Goal: Task Accomplishment & Management: Complete application form

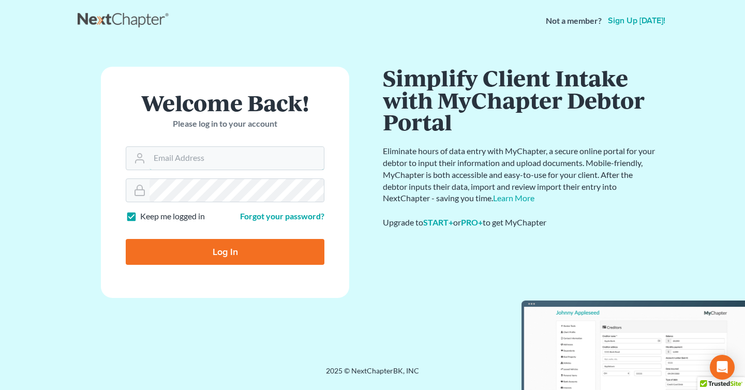
type input "[PERSON_NAME][EMAIL_ADDRESS][DOMAIN_NAME]"
click at [215, 261] on input "Log In" at bounding box center [225, 252] width 199 height 26
type input "Thinking..."
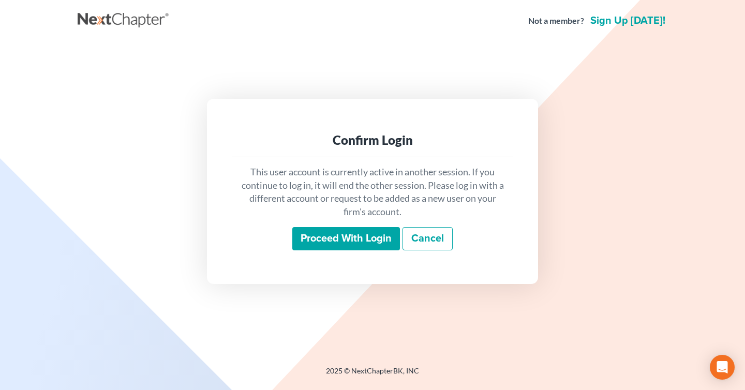
click at [363, 239] on input "Proceed with login" at bounding box center [346, 239] width 108 height 24
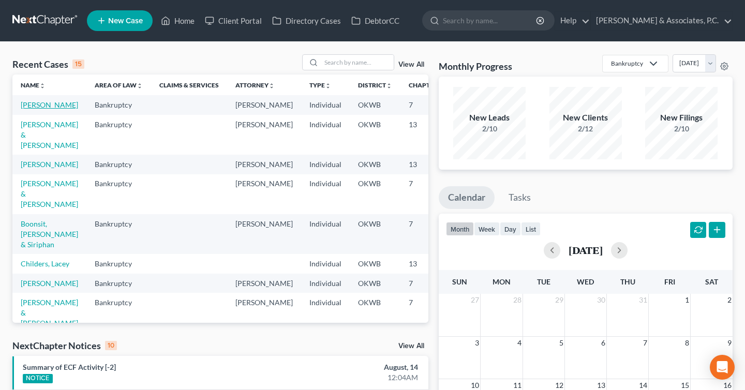
click at [42, 105] on link "[PERSON_NAME]" at bounding box center [49, 104] width 57 height 9
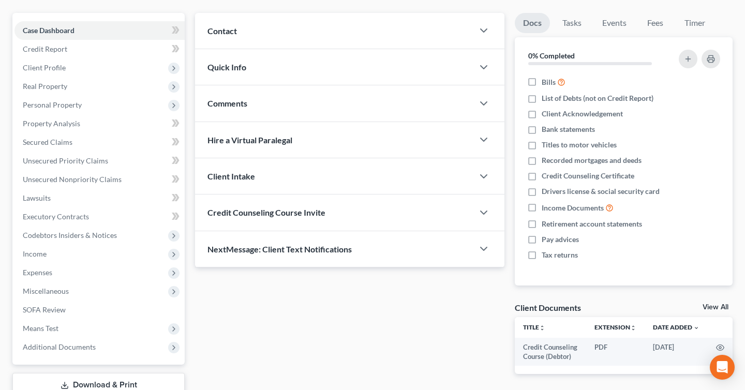
scroll to position [86, 0]
click at [99, 141] on link "Secured Claims" at bounding box center [99, 143] width 170 height 19
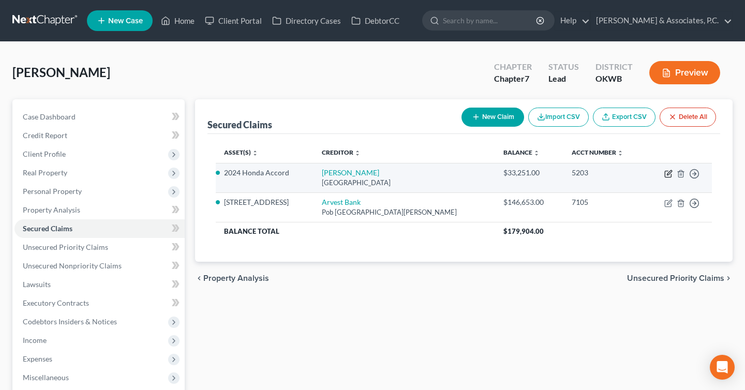
click at [666, 175] on icon "button" at bounding box center [669, 174] width 8 height 8
select select "45"
select select "0"
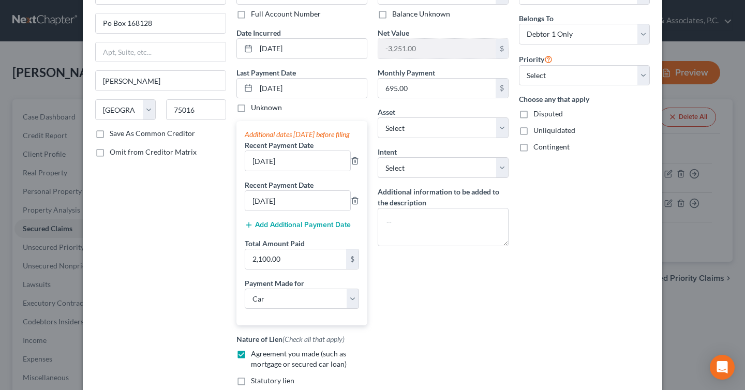
scroll to position [87, 0]
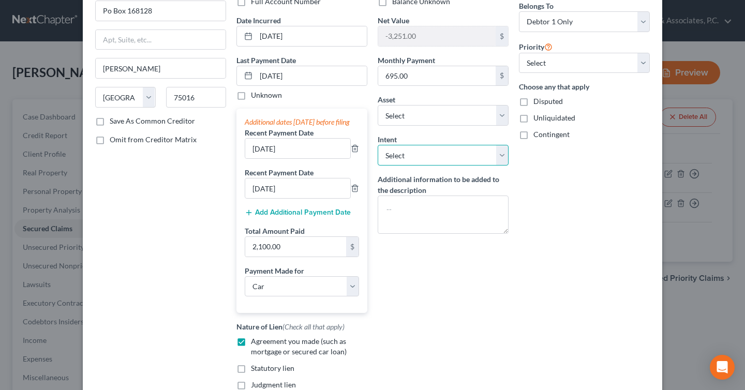
click at [501, 149] on select "Select Surrender Redeem Reaffirm Avoid Other" at bounding box center [443, 155] width 131 height 21
select select "0"
click at [378, 145] on select "Select Surrender Redeem Reaffirm Avoid Other" at bounding box center [443, 155] width 131 height 21
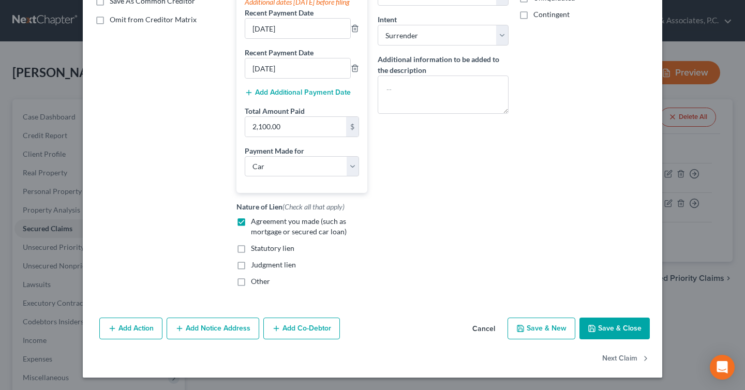
click at [610, 331] on button "Save & Close" at bounding box center [615, 329] width 70 height 22
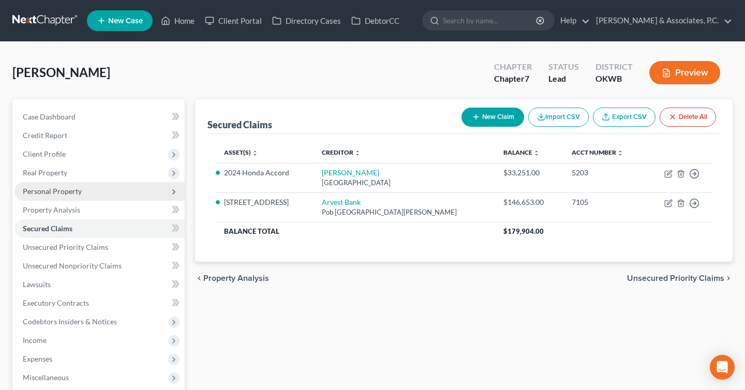
click at [106, 191] on span "Personal Property" at bounding box center [99, 191] width 170 height 19
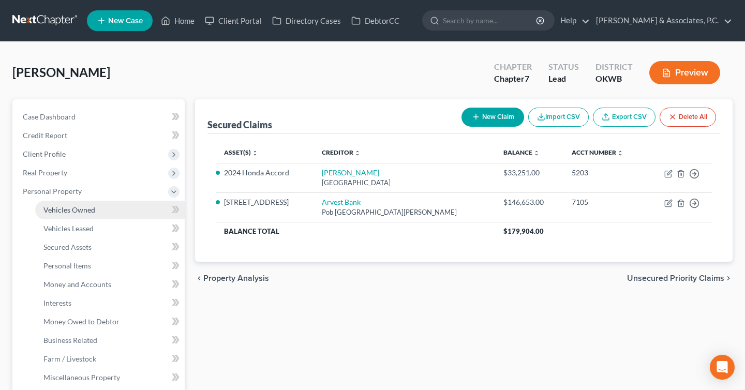
click at [104, 206] on link "Vehicles Owned" at bounding box center [110, 210] width 150 height 19
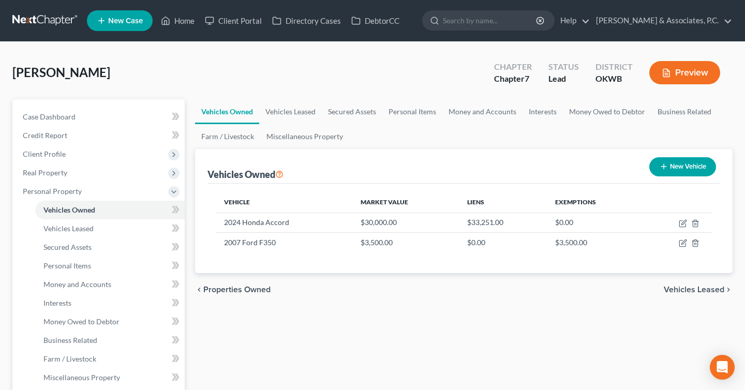
click at [701, 166] on button "New Vehicle" at bounding box center [683, 166] width 67 height 19
select select "0"
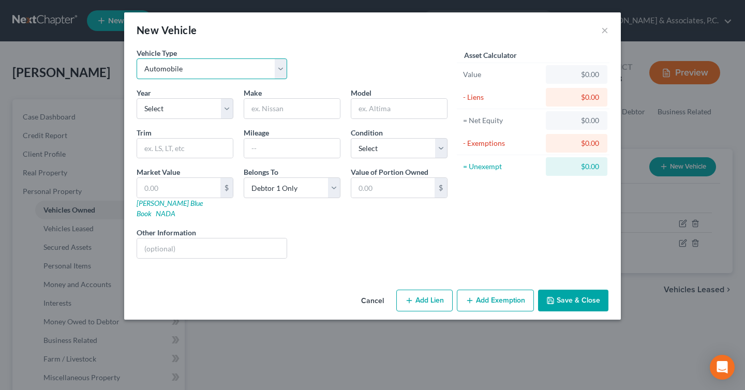
click at [242, 67] on select "Select Automobile Truck Trailer Watercraft Aircraft Motor Home Atv Other Vehicle" at bounding box center [212, 68] width 151 height 21
select select "7"
click at [137, 58] on select "Select Automobile Truck Trailer Watercraft Aircraft Motor Home Atv Other Vehicle" at bounding box center [212, 68] width 151 height 21
click at [294, 107] on input "text" at bounding box center [292, 109] width 96 height 20
click at [225, 109] on select "Select 2026 2025 2024 2023 2022 2021 2020 2019 2018 2017 2016 2015 2014 2013 20…" at bounding box center [185, 108] width 97 height 21
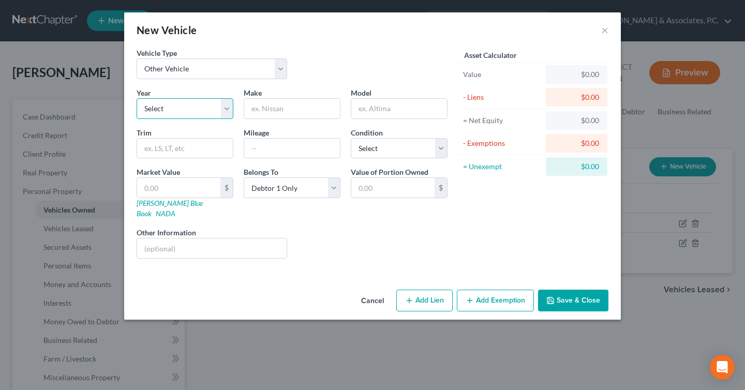
select select "10"
click at [137, 98] on select "Select 2026 2025 2024 2023 2022 2021 2020 2019 2018 2017 2016 2015 2014 2013 20…" at bounding box center [185, 108] width 97 height 21
click at [310, 106] on input "text" at bounding box center [292, 109] width 96 height 20
type input "Harley"
type input "Street Glide"
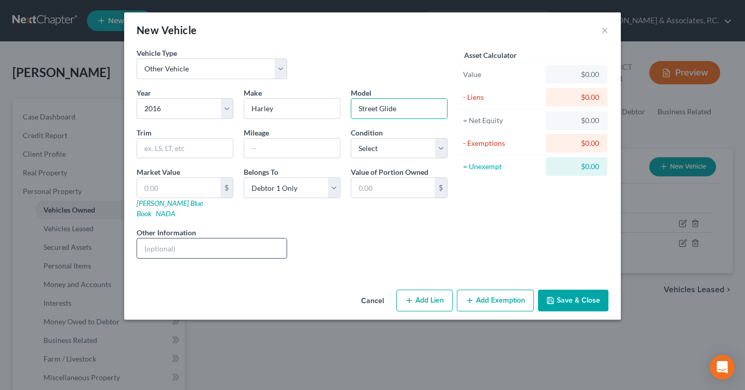
click at [201, 239] on input "text" at bounding box center [212, 249] width 150 height 20
type input "N"
type input "Black-tagged due to inoperability"
click at [392, 157] on select "Select Excellent Very Good Good Fair Poor" at bounding box center [399, 148] width 97 height 21
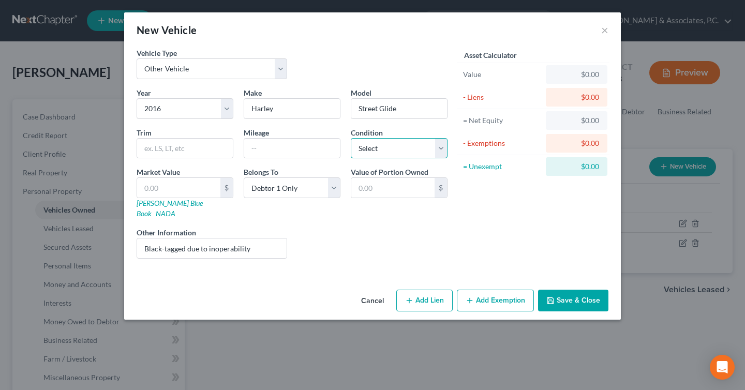
select select "4"
click at [351, 138] on select "Select Excellent Very Good Good Fair Poor" at bounding box center [399, 148] width 97 height 21
click at [194, 182] on input "text" at bounding box center [178, 188] width 83 height 20
type input "0"
type input "0.00"
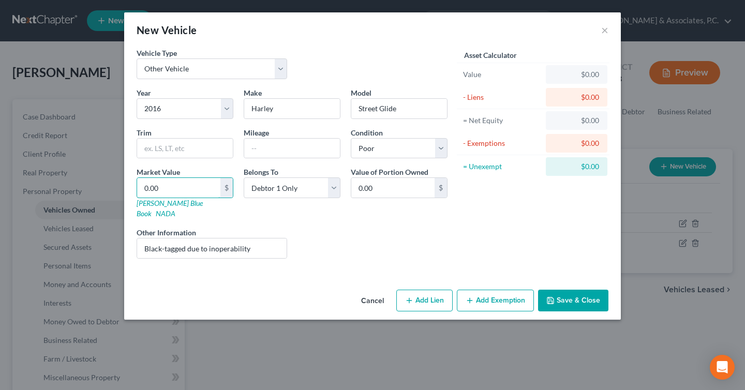
type input "0.00"
click at [573, 290] on button "Save & Close" at bounding box center [573, 301] width 70 height 22
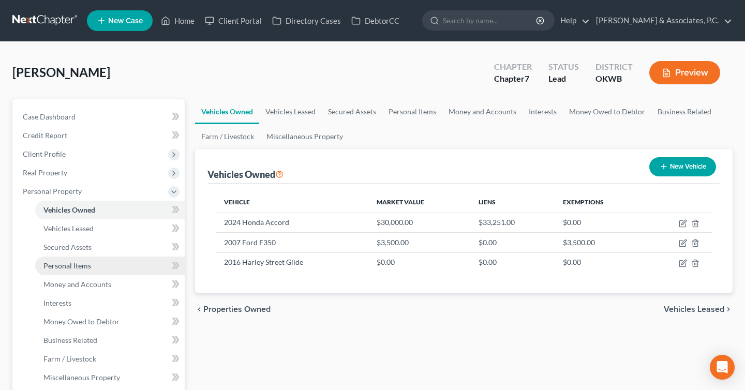
click at [113, 268] on link "Personal Items" at bounding box center [110, 266] width 150 height 19
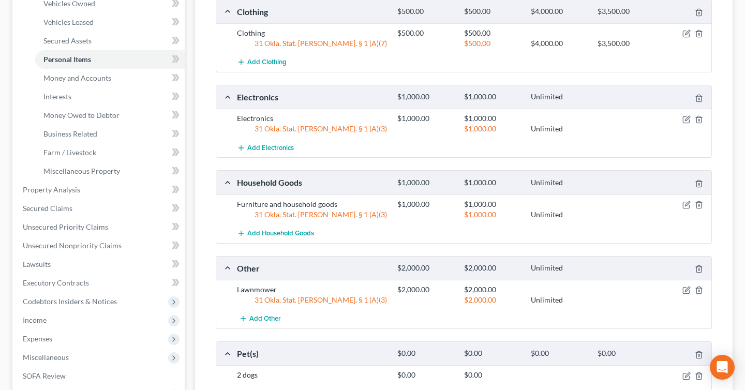
scroll to position [157, 0]
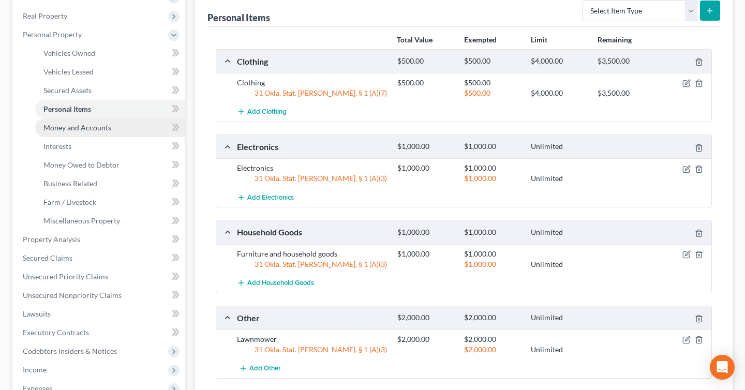
click at [138, 133] on link "Money and Accounts" at bounding box center [110, 128] width 150 height 19
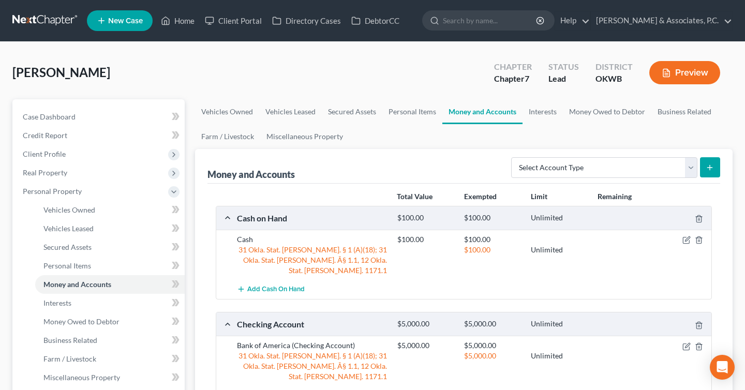
scroll to position [139, 0]
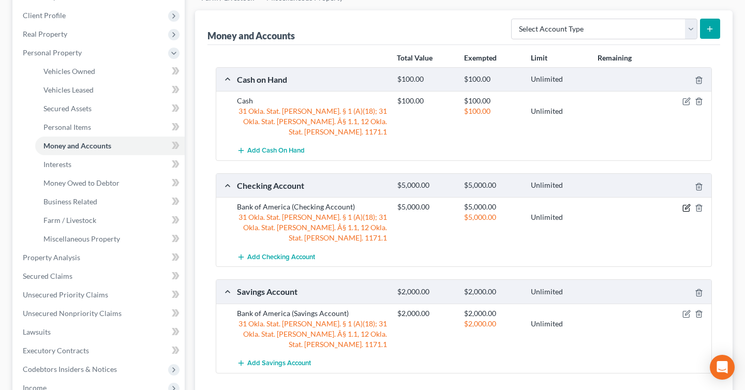
click at [687, 204] on icon "button" at bounding box center [687, 206] width 5 height 5
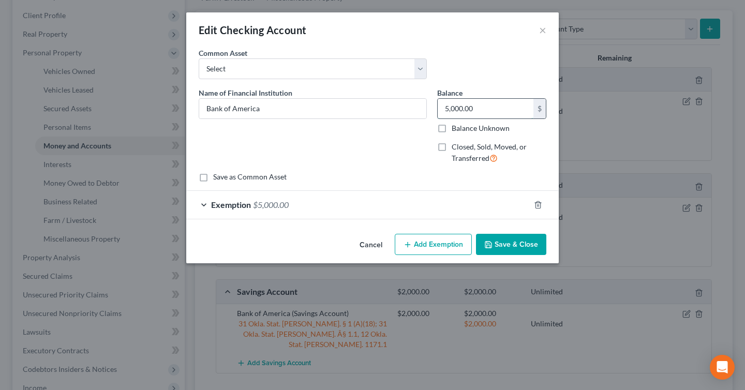
click at [501, 107] on input "5,000.00" at bounding box center [486, 109] width 96 height 20
type input "2,000"
click at [518, 253] on button "Save & Close" at bounding box center [511, 245] width 70 height 22
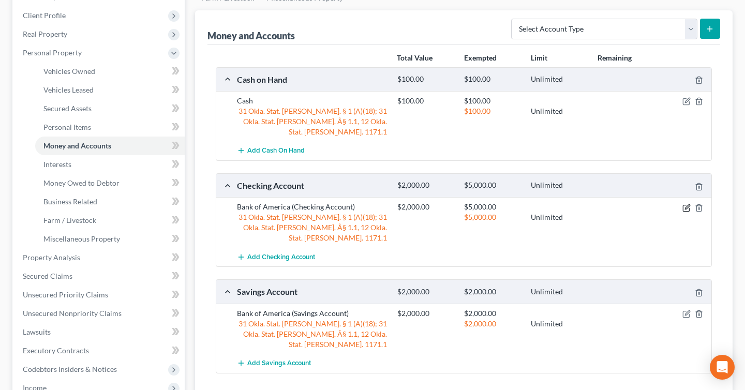
click at [686, 204] on icon "button" at bounding box center [687, 208] width 8 height 8
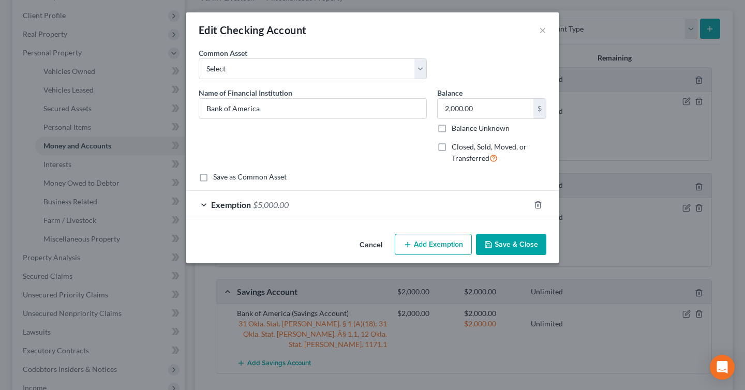
click at [338, 206] on div "Exemption $5,000.00" at bounding box center [358, 204] width 344 height 27
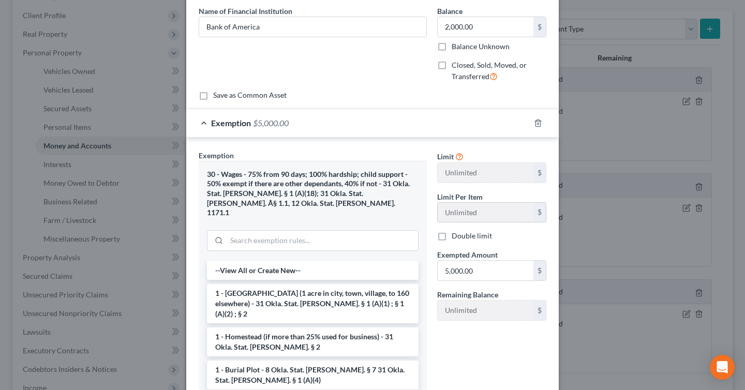
scroll to position [92, 0]
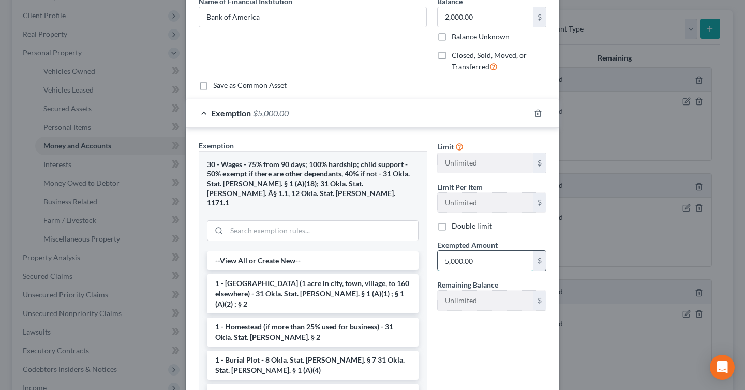
click at [484, 260] on input "5,000.00" at bounding box center [486, 261] width 96 height 20
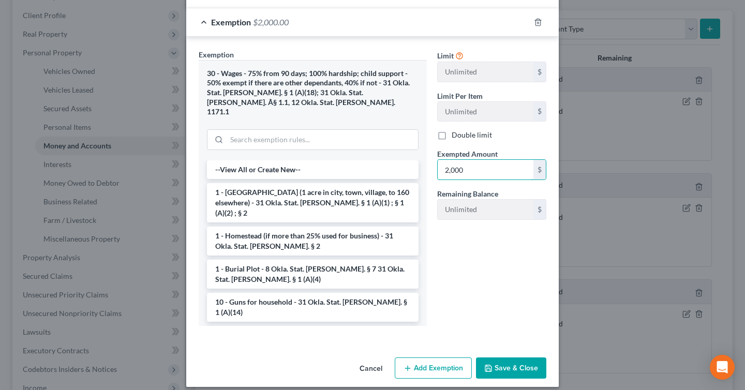
type input "2,000"
click at [518, 362] on button "Save & Close" at bounding box center [511, 369] width 70 height 22
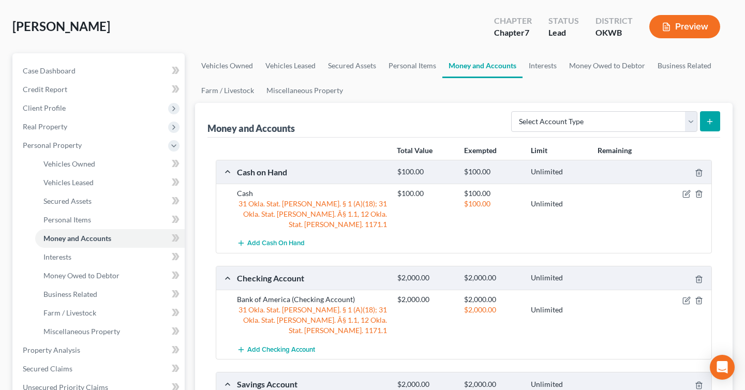
scroll to position [0, 0]
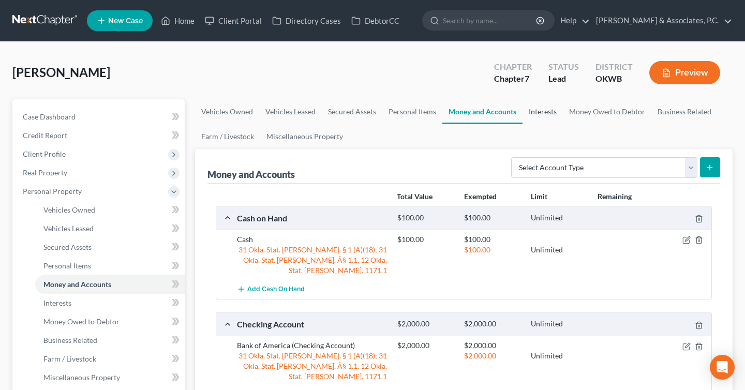
click at [543, 112] on link "Interests" at bounding box center [543, 111] width 40 height 25
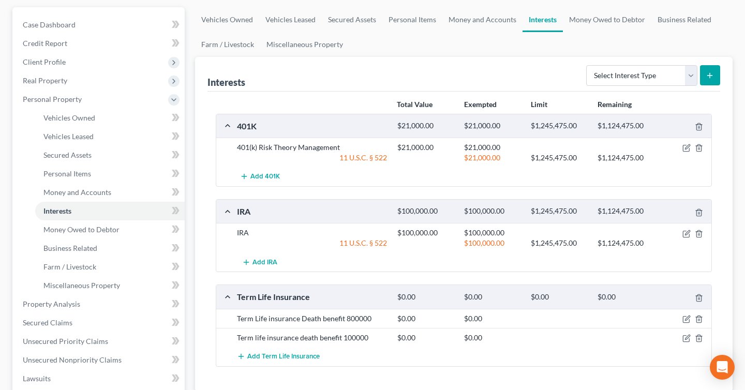
scroll to position [93, 0]
click at [689, 149] on icon "button" at bounding box center [687, 147] width 8 height 8
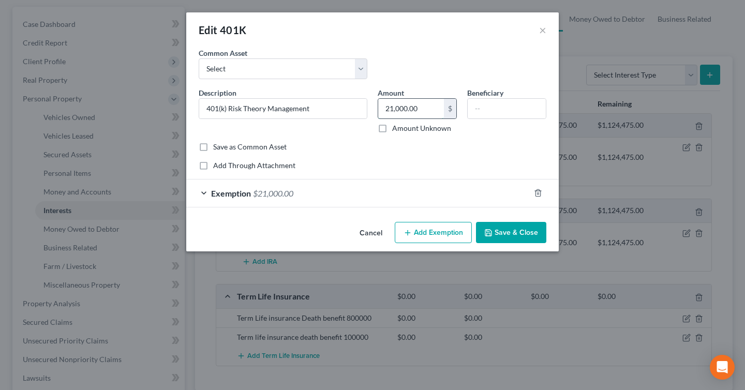
click at [413, 110] on input "21,000.00" at bounding box center [411, 109] width 66 height 20
type input "100,000"
click at [406, 200] on div "Exemption $21,000.00" at bounding box center [358, 193] width 344 height 27
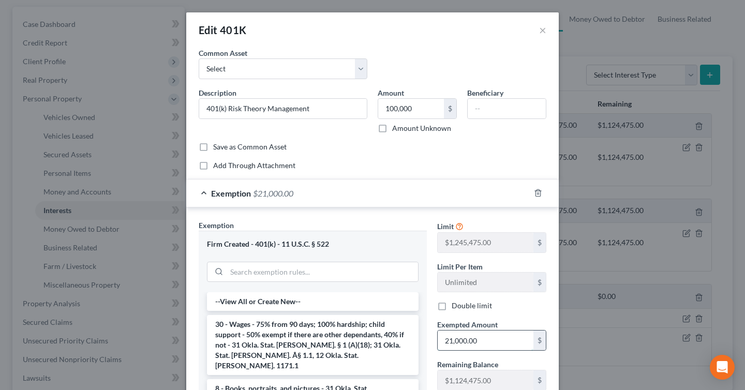
click at [485, 341] on input "21,000.00" at bounding box center [486, 341] width 96 height 20
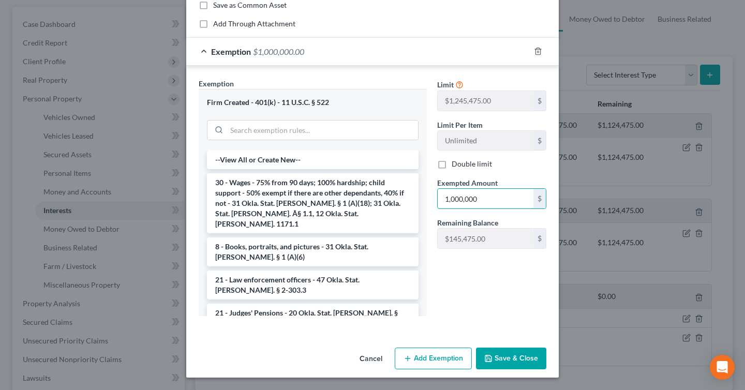
type input "1,000,000"
click at [526, 357] on button "Save & Close" at bounding box center [511, 359] width 70 height 22
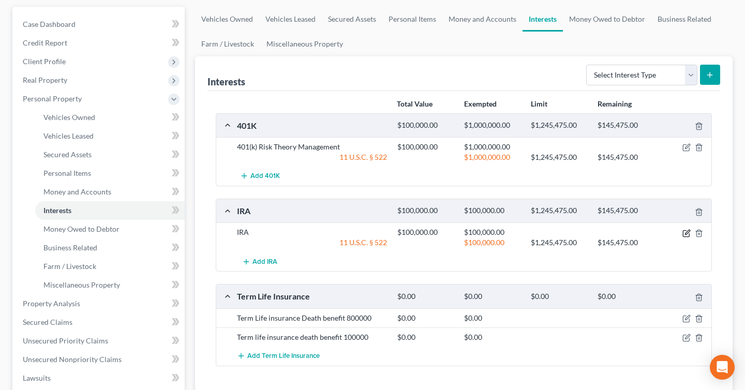
click at [686, 231] on icon "button" at bounding box center [687, 233] width 8 height 8
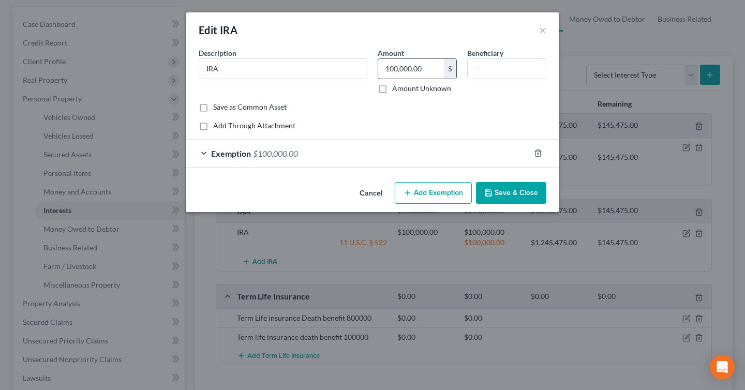
click at [430, 69] on input "100,000.00" at bounding box center [411, 69] width 66 height 20
type input "91,000"
click at [294, 153] on span "$100,000.00" at bounding box center [275, 154] width 45 height 10
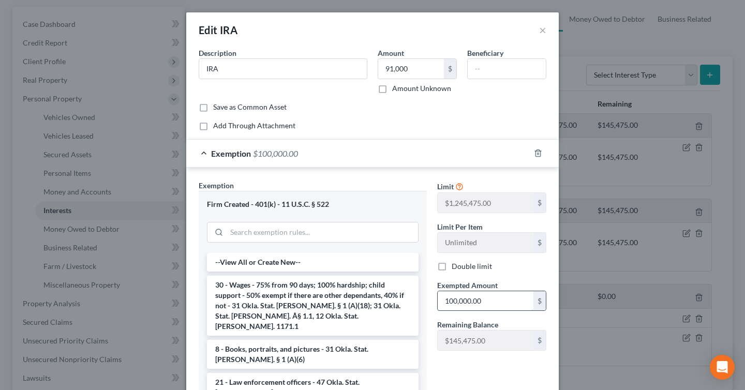
click at [482, 305] on input "100,000.00" at bounding box center [486, 301] width 96 height 20
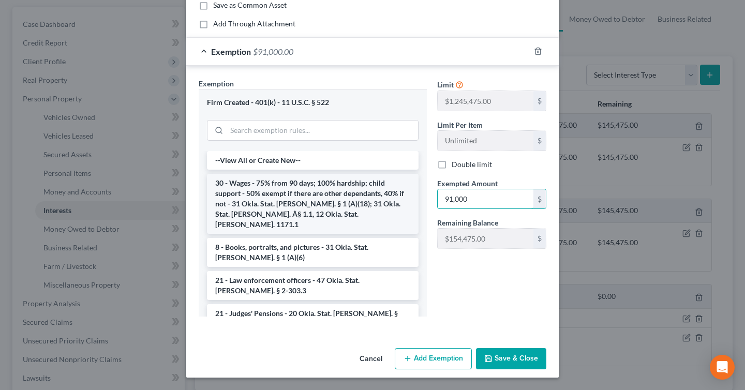
drag, startPoint x: 493, startPoint y: 200, endPoint x: 403, endPoint y: 200, distance: 90.6
click at [403, 200] on div "Exemption Set must be selected for CA. Exemption * Firm Created - 401(k) - 11 U…" at bounding box center [373, 201] width 358 height 247
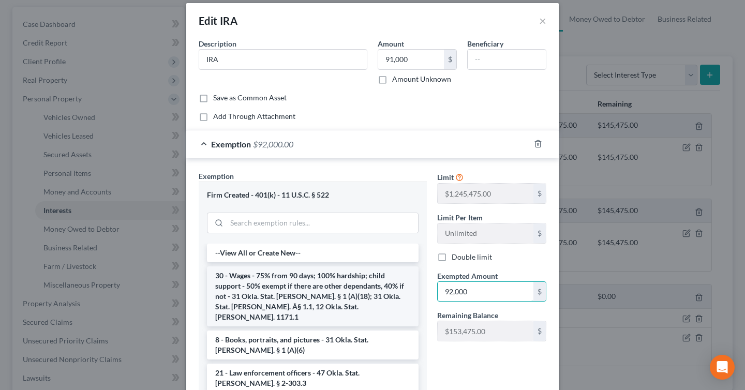
scroll to position [0, 0]
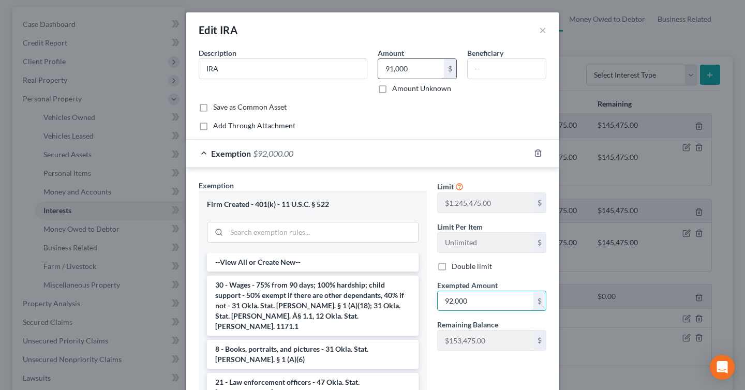
type input "92,000"
click at [421, 72] on input "91,000" at bounding box center [411, 69] width 66 height 20
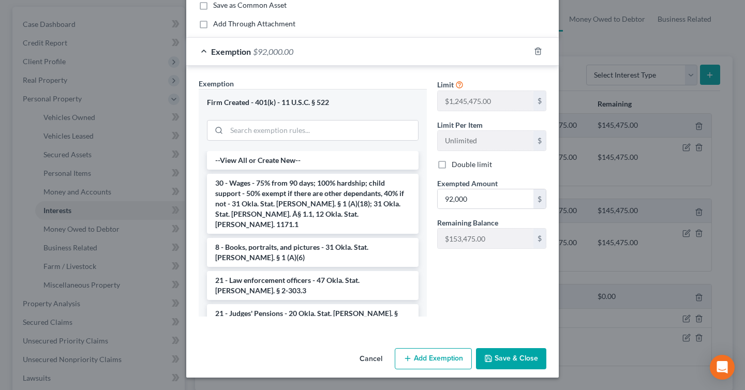
type input "92,000"
click at [505, 365] on button "Save & Close" at bounding box center [511, 359] width 70 height 22
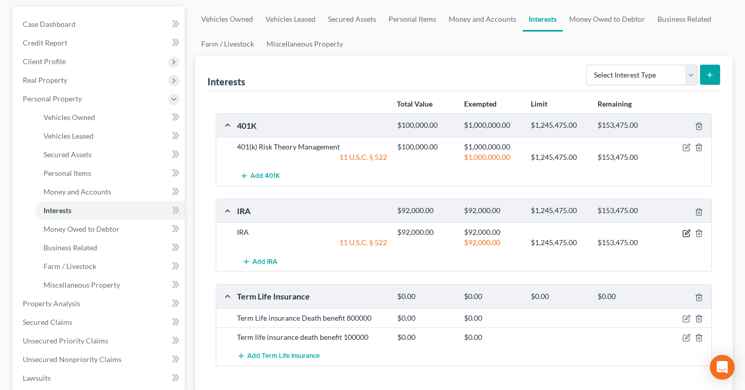
click at [686, 235] on icon "button" at bounding box center [687, 233] width 8 height 8
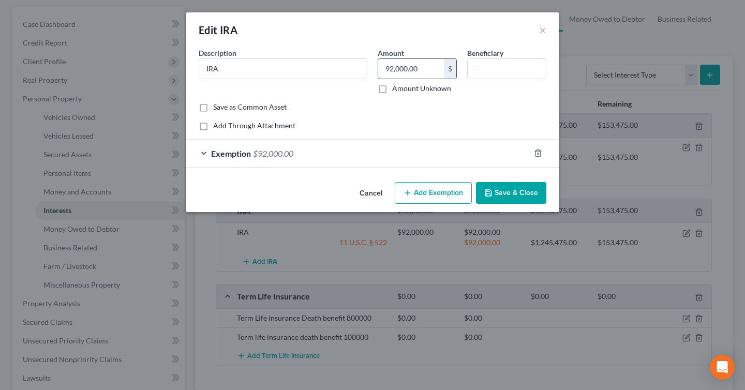
click at [418, 71] on input "92,000.00" at bounding box center [411, 69] width 66 height 20
type input "21,000"
click at [339, 151] on div "Exemption $92,000.00" at bounding box center [358, 153] width 344 height 27
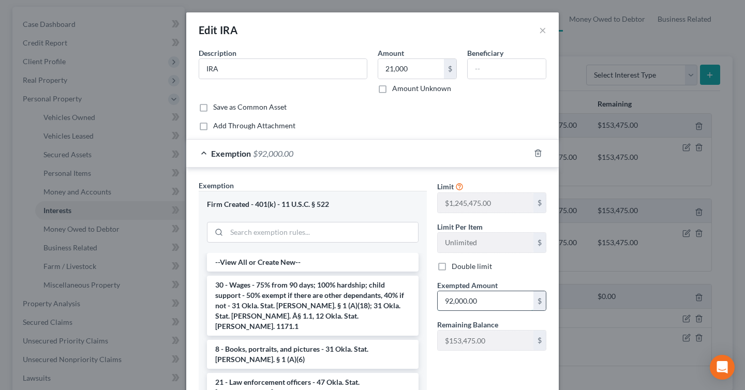
click at [493, 302] on input "92,000.00" at bounding box center [486, 301] width 96 height 20
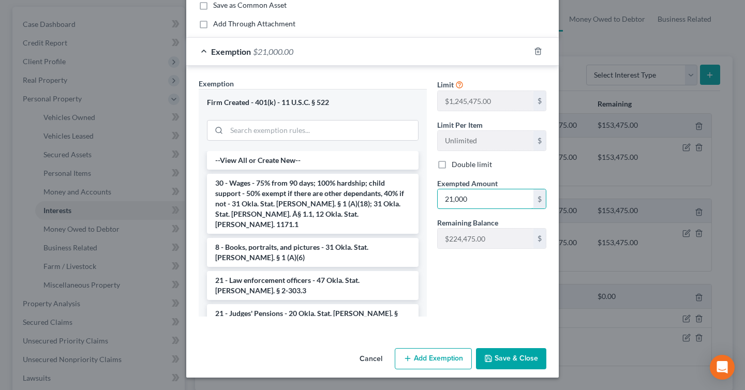
type input "21,000"
click at [533, 354] on button "Save & Close" at bounding box center [511, 359] width 70 height 22
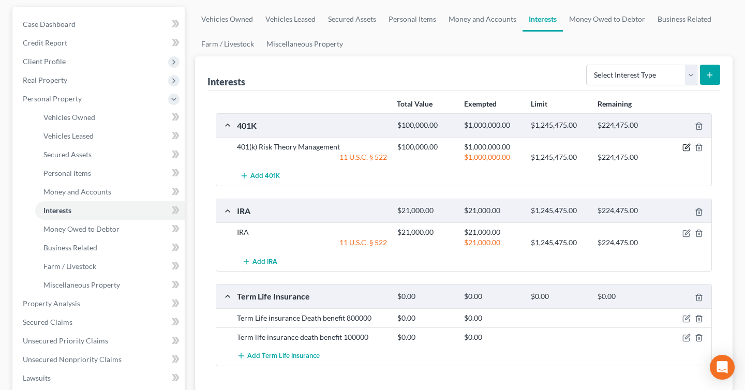
click at [685, 148] on icon "button" at bounding box center [687, 146] width 5 height 5
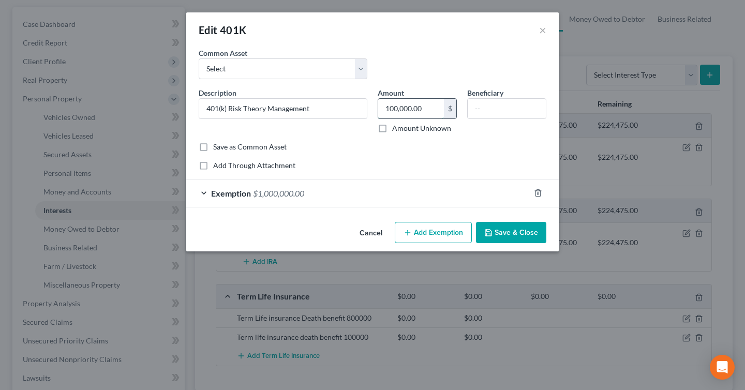
click at [431, 107] on input "100,000.00" at bounding box center [411, 109] width 66 height 20
type input "92,000"
click at [302, 186] on div "Exemption $1,000,000.00" at bounding box center [358, 193] width 344 height 27
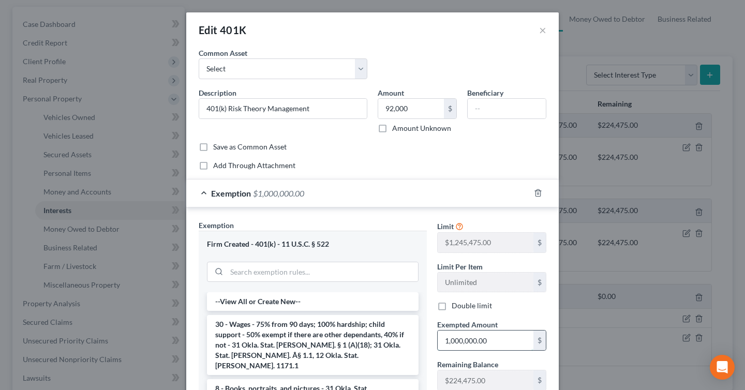
click at [489, 340] on input "1,000,000.00" at bounding box center [486, 341] width 96 height 20
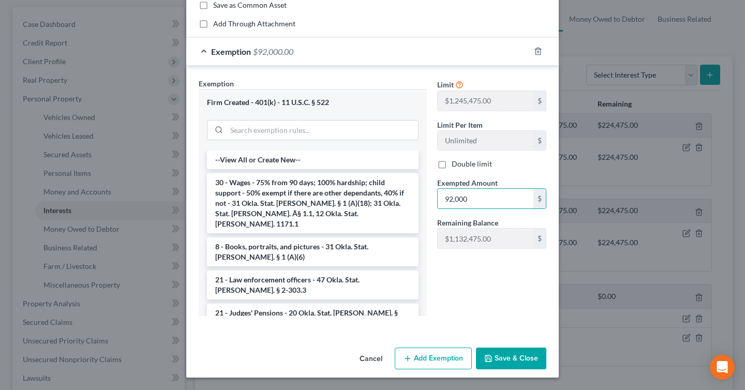
type input "92,000"
click at [516, 357] on button "Save & Close" at bounding box center [511, 359] width 70 height 22
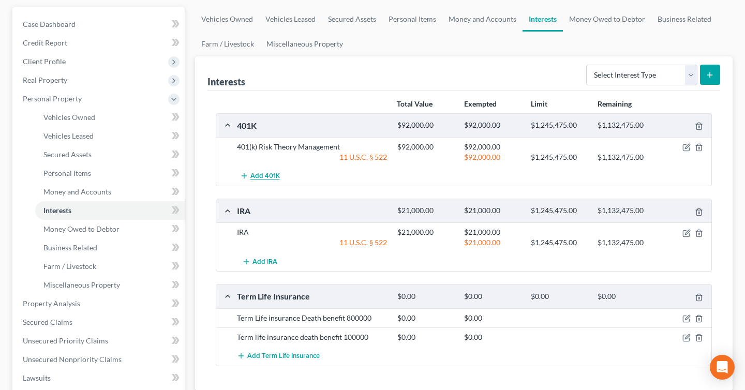
click at [272, 179] on span "Add 401K" at bounding box center [266, 176] width 30 height 8
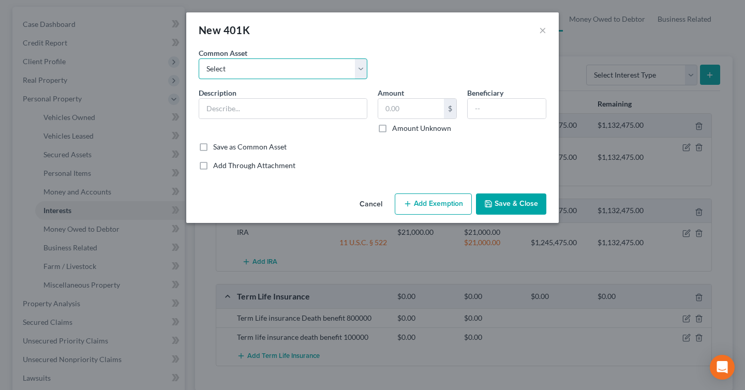
click at [317, 74] on select "Select T [PERSON_NAME] Price 401k" at bounding box center [283, 68] width 169 height 21
click at [199, 58] on select "Select T [PERSON_NAME] Price 401k" at bounding box center [283, 68] width 169 height 21
click at [297, 101] on input "text" at bounding box center [283, 109] width 168 height 20
type input "401(k)"
type input "7,000"
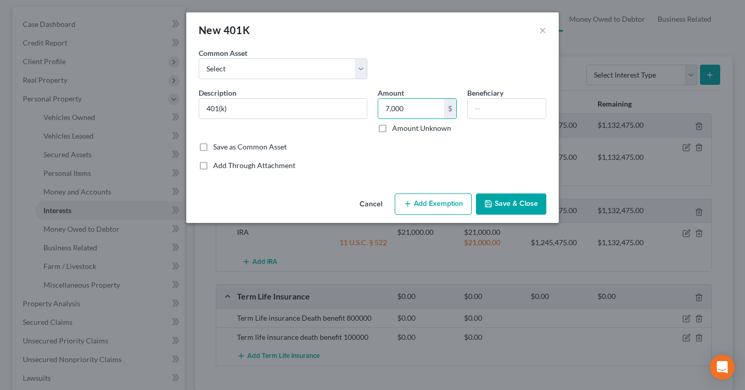
click at [424, 206] on button "Add Exemption" at bounding box center [433, 205] width 77 height 22
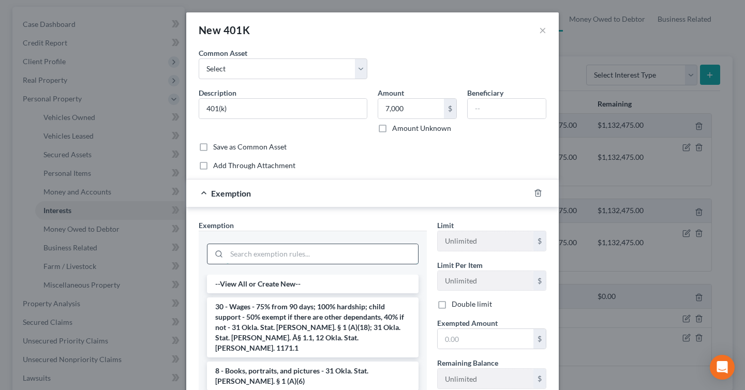
click at [308, 252] on input "search" at bounding box center [323, 254] width 192 height 20
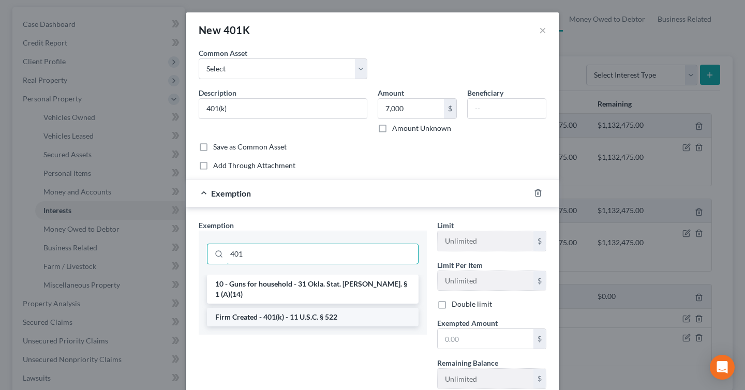
type input "401"
click at [300, 311] on li "Firm Created - 401(k) - 11 U.S.C. § 522" at bounding box center [313, 317] width 212 height 19
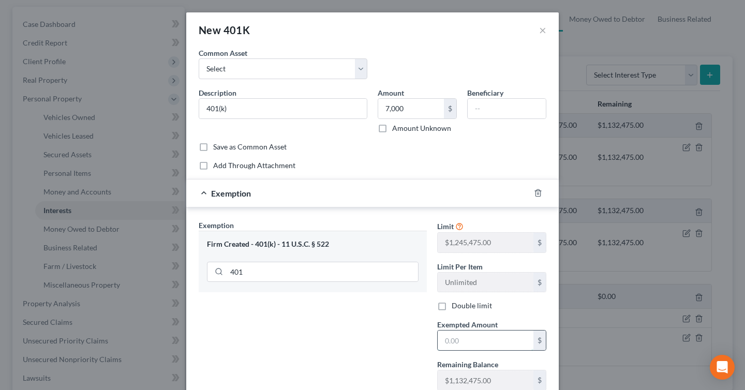
click at [480, 335] on input "text" at bounding box center [486, 341] width 96 height 20
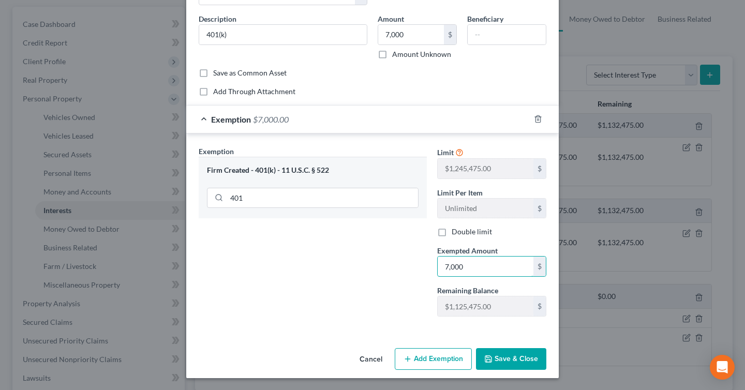
type input "7,000"
click at [516, 360] on button "Save & Close" at bounding box center [511, 359] width 70 height 22
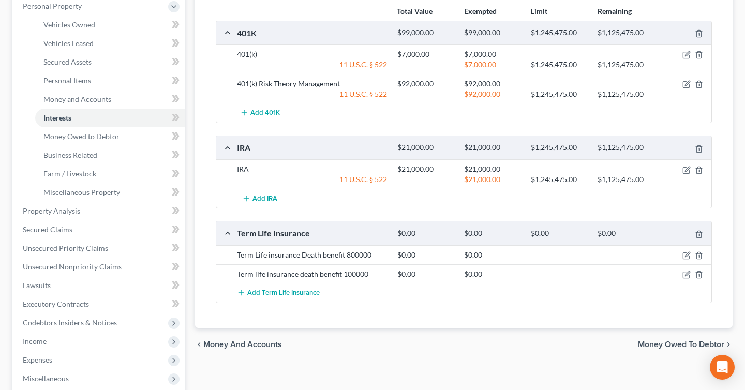
scroll to position [194, 0]
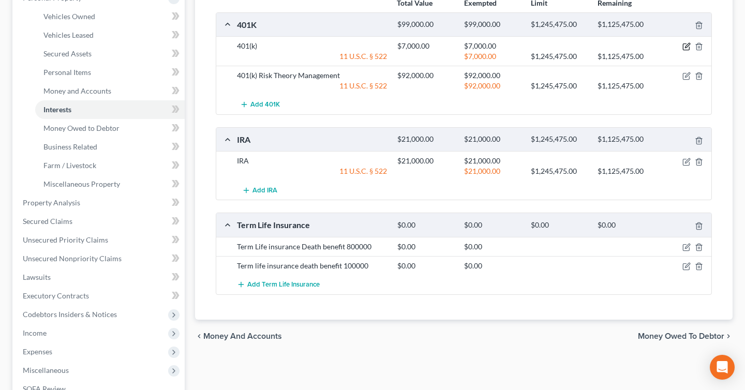
click at [685, 45] on icon "button" at bounding box center [687, 46] width 8 height 8
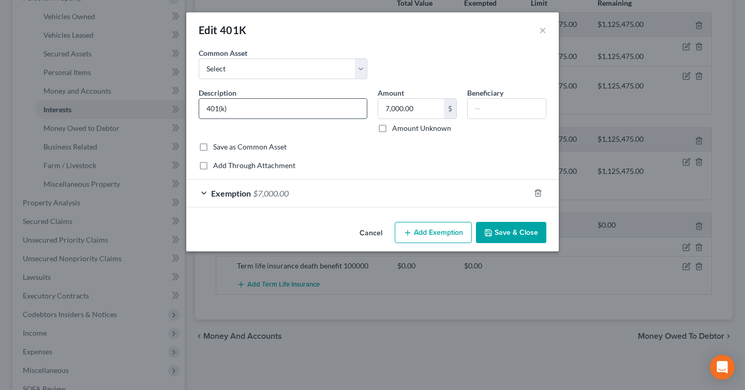
click at [275, 114] on input "401(k)" at bounding box center [283, 109] width 168 height 20
type input "401(k) [PERSON_NAME] [PERSON_NAME]"
type input "14,000"
click at [416, 187] on div "Exemption $7,000.00" at bounding box center [358, 193] width 344 height 27
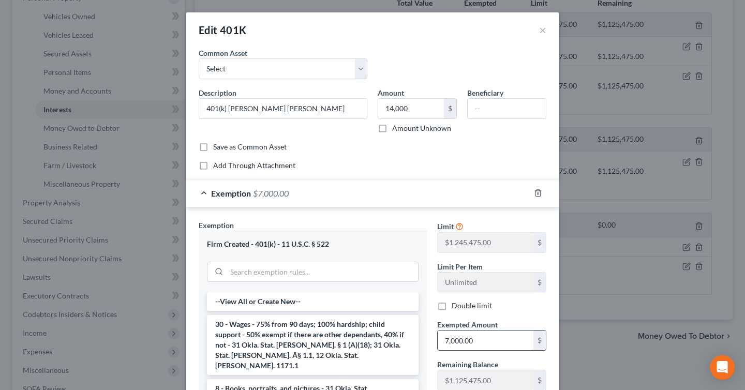
click at [503, 345] on input "7,000.00" at bounding box center [486, 341] width 96 height 20
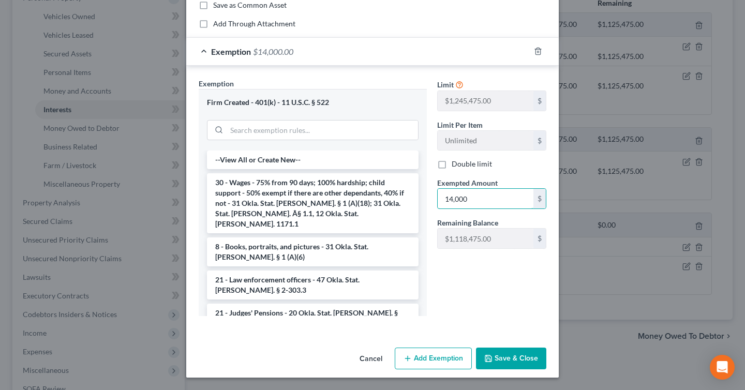
type input "14,000"
click at [526, 363] on button "Save & Close" at bounding box center [511, 359] width 70 height 22
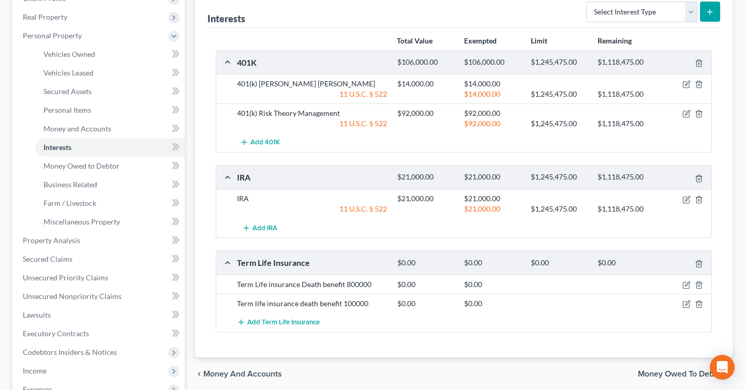
scroll to position [157, 0]
click at [74, 238] on span "Property Analysis" at bounding box center [51, 239] width 57 height 9
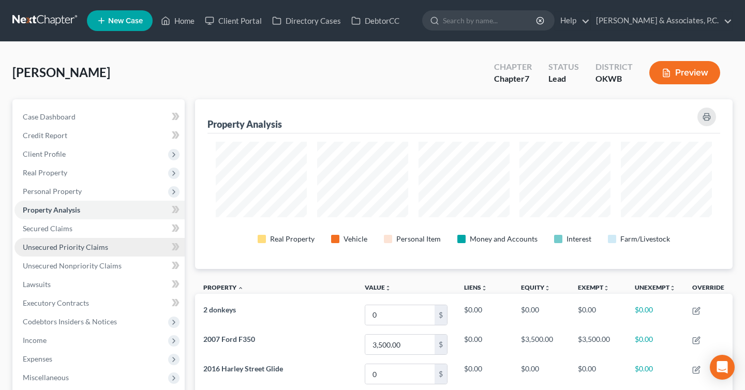
click at [133, 246] on link "Unsecured Priority Claims" at bounding box center [99, 247] width 170 height 19
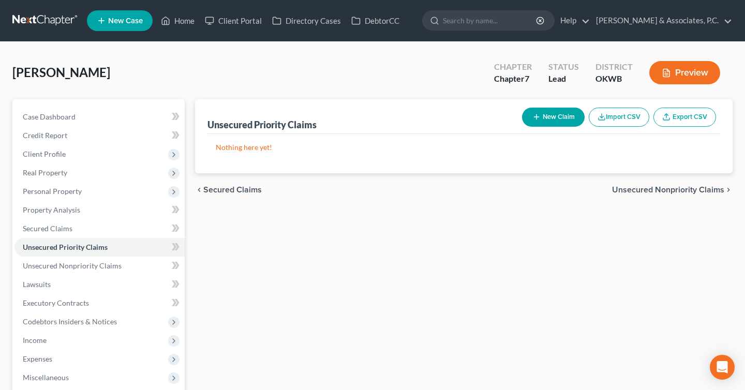
click at [559, 118] on button "New Claim" at bounding box center [553, 117] width 63 height 19
select select "0"
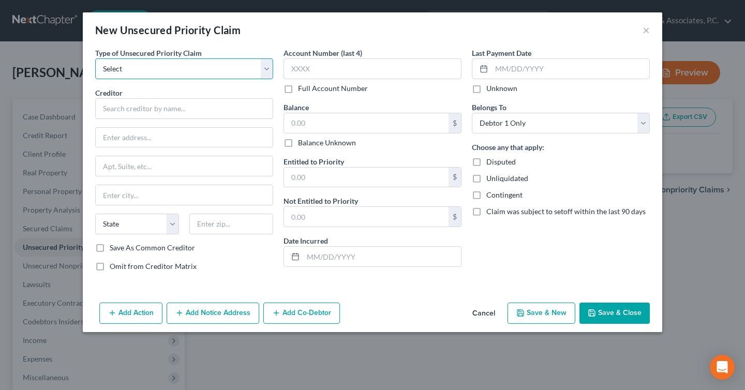
click at [158, 66] on select "Select Taxes & Other Government Units Domestic Support Obligations Extensions o…" at bounding box center [184, 68] width 178 height 21
select select "0"
click at [95, 58] on select "Select Taxes & Other Government Units Domestic Support Obligations Extensions o…" at bounding box center [184, 68] width 178 height 21
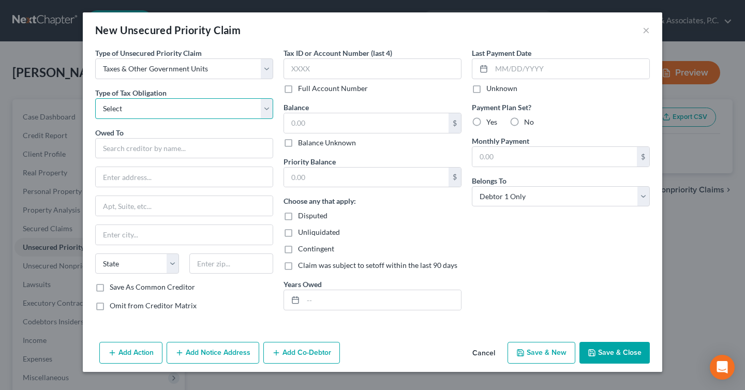
click at [166, 104] on select "Select Federal City State Franchise Tax Board Other" at bounding box center [184, 108] width 178 height 21
select select "0"
click at [95, 98] on select "Select Federal City State Franchise Tax Board Other" at bounding box center [184, 108] width 178 height 21
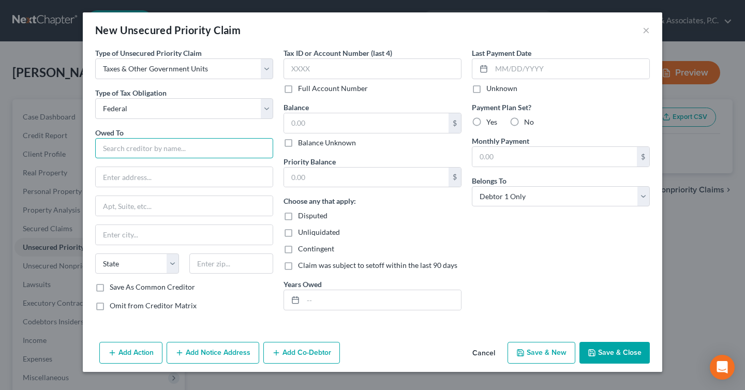
click at [166, 145] on input "text" at bounding box center [184, 148] width 178 height 21
type input "Internal Revenue Service"
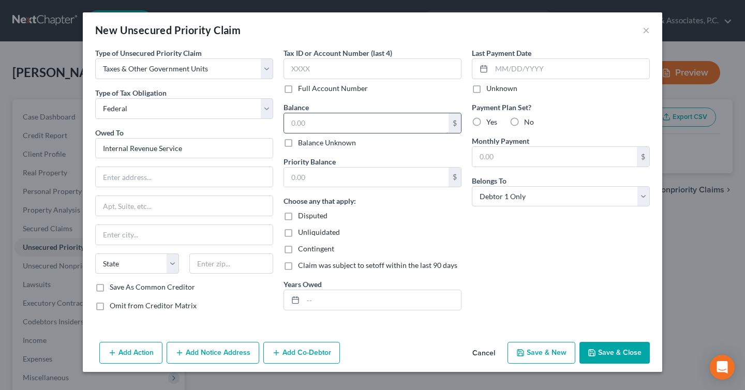
click at [312, 123] on input "text" at bounding box center [366, 123] width 165 height 20
type input "1,200"
click at [308, 296] on input "text" at bounding box center [382, 300] width 158 height 20
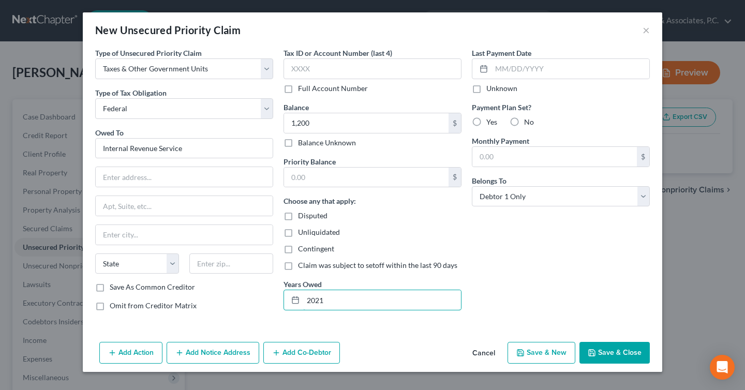
type input "2021"
click at [601, 348] on button "Save & Close" at bounding box center [615, 353] width 70 height 22
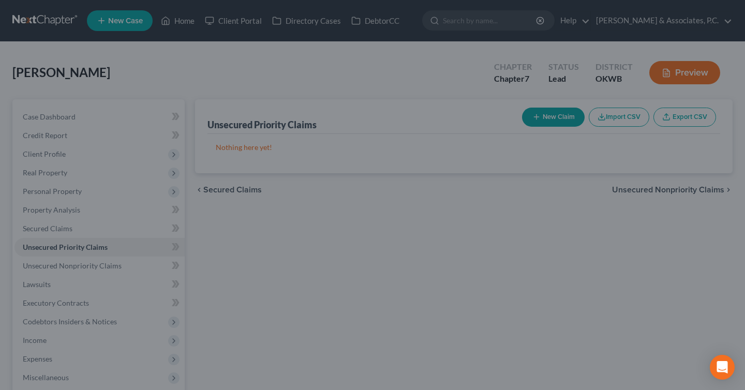
type input "1,200.00"
type input "0.00"
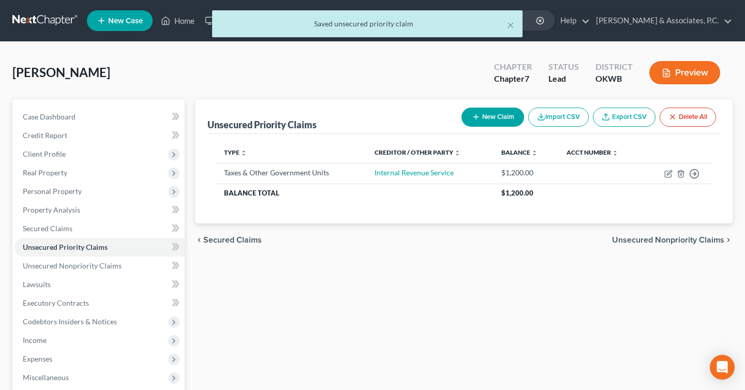
scroll to position [74, 0]
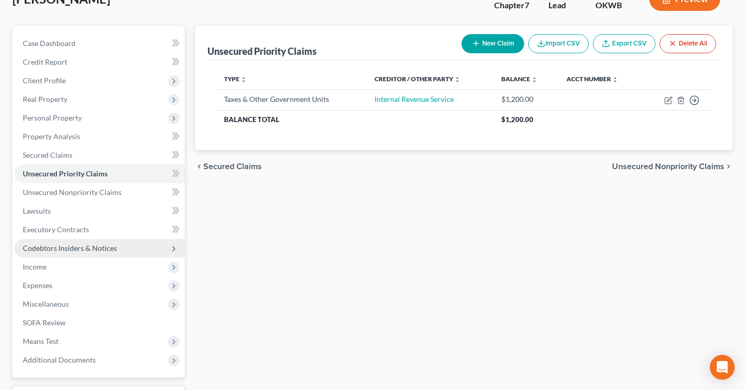
click at [88, 253] on span "Codebtors Insiders & Notices" at bounding box center [99, 248] width 170 height 19
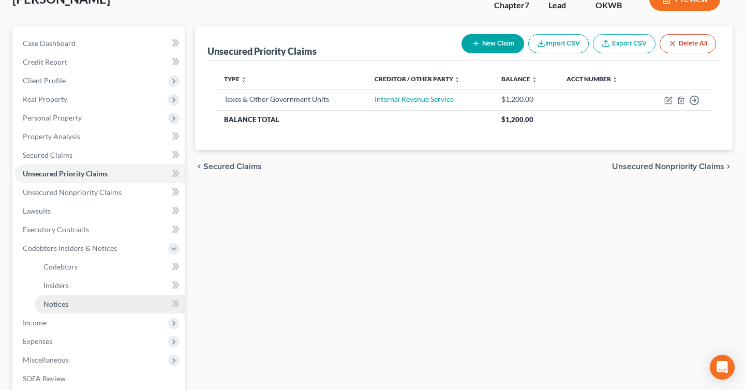
click at [89, 307] on link "Notices" at bounding box center [110, 304] width 150 height 19
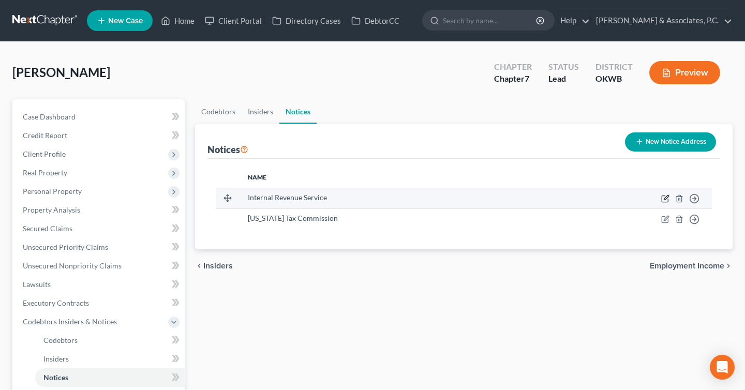
click at [667, 201] on icon "button" at bounding box center [666, 199] width 8 height 8
select select "37"
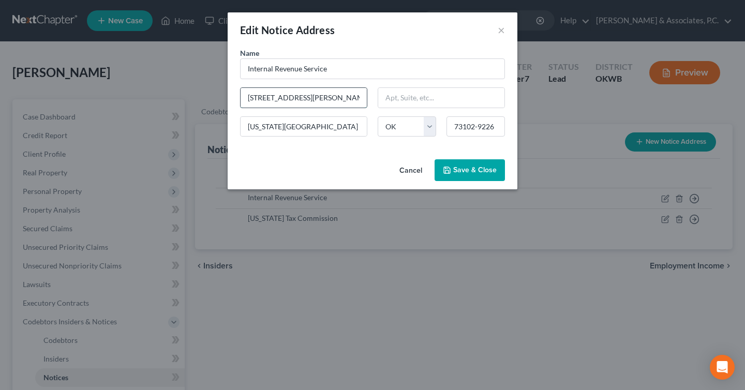
click at [318, 97] on input "[STREET_ADDRESS][PERSON_NAME]" at bounding box center [304, 98] width 126 height 20
click at [112, 247] on div "Edit Notice Address × Name * Internal Revenue Service [GEOGRAPHIC_DATA][PERSON_…" at bounding box center [372, 195] width 745 height 390
click at [416, 168] on button "Cancel" at bounding box center [410, 170] width 39 height 21
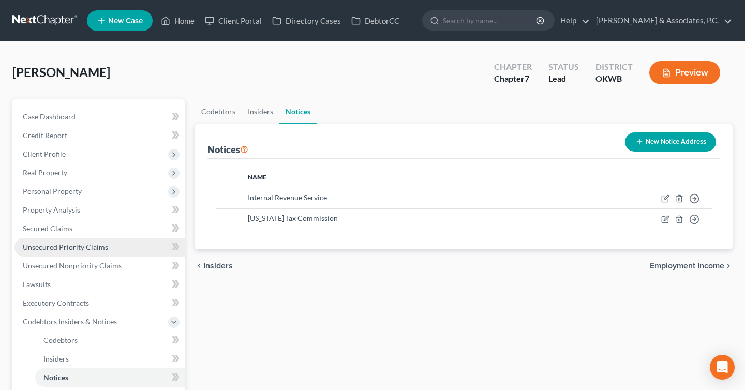
click at [112, 246] on link "Unsecured Priority Claims" at bounding box center [99, 247] width 170 height 19
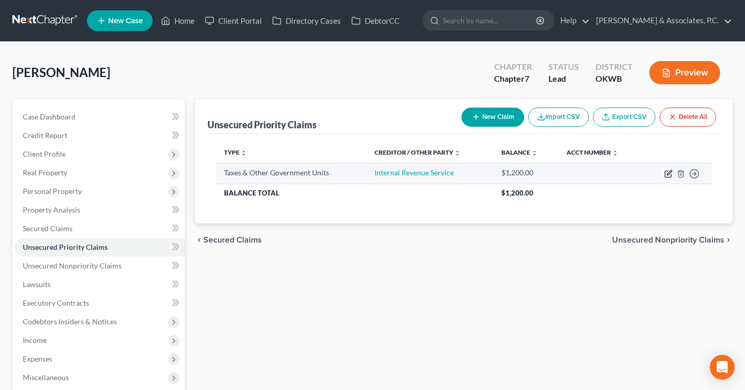
click at [667, 173] on icon "button" at bounding box center [669, 174] width 8 height 8
select select "0"
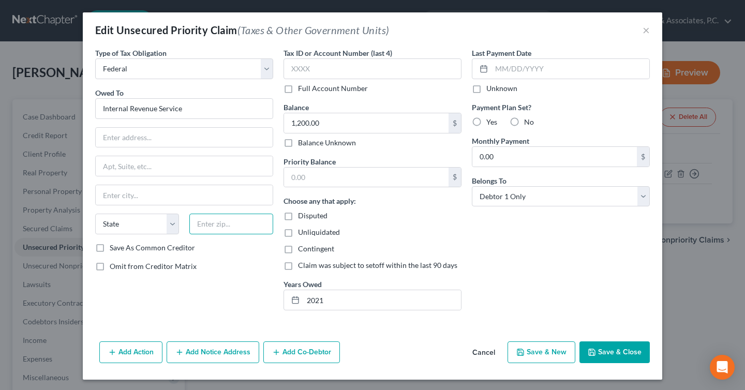
click at [222, 233] on input "text" at bounding box center [231, 224] width 84 height 21
type input "73102"
click at [194, 136] on input "text" at bounding box center [184, 138] width 177 height 20
type input "[US_STATE][GEOGRAPHIC_DATA]"
select select "37"
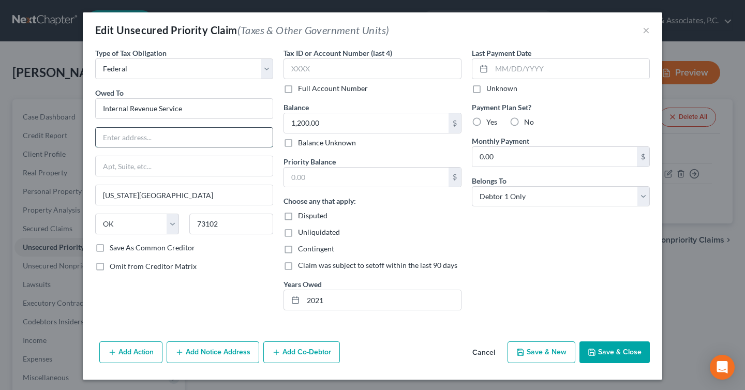
paste input "[STREET_ADDRESS][PERSON_NAME]"
type input "[STREET_ADDRESS][PERSON_NAME]"
click at [606, 345] on button "Save & Close" at bounding box center [615, 353] width 70 height 22
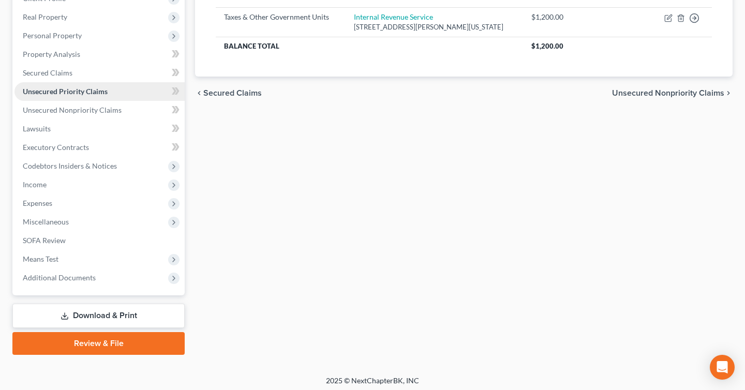
scroll to position [157, 0]
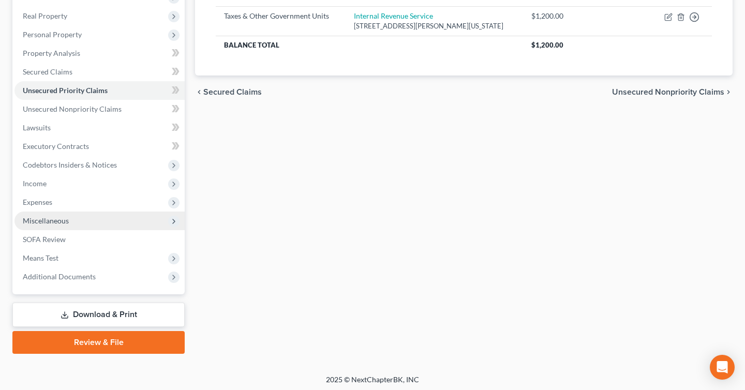
click at [95, 213] on span "Miscellaneous" at bounding box center [99, 221] width 170 height 19
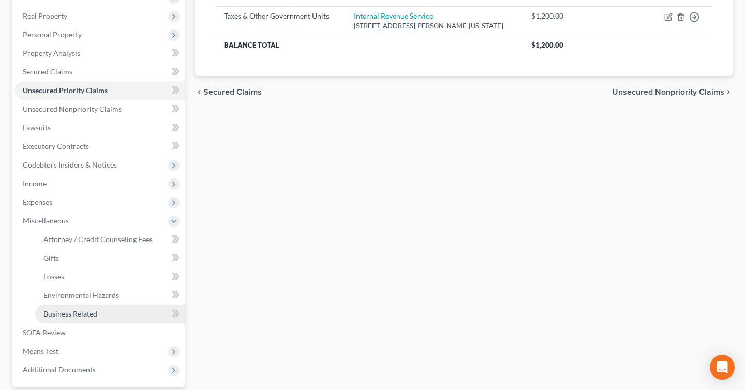
click at [103, 305] on link "Business Related" at bounding box center [110, 314] width 150 height 19
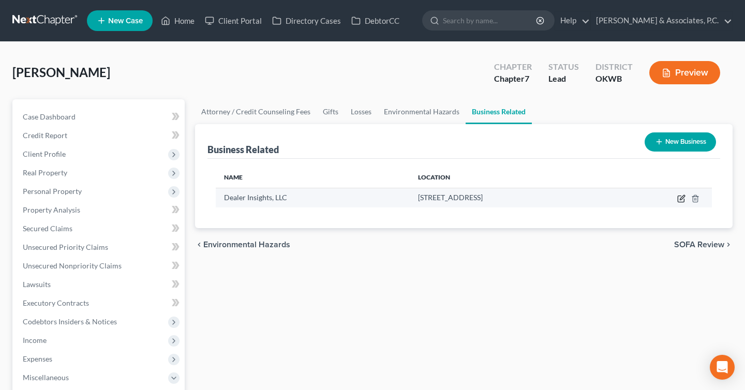
click at [681, 197] on icon "button" at bounding box center [682, 199] width 8 height 8
select select "member"
select select "37"
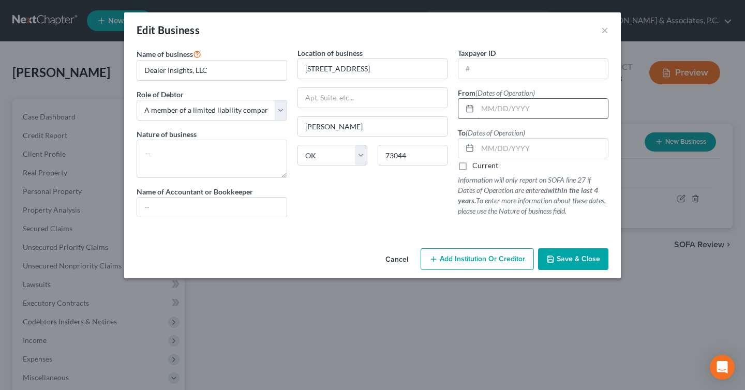
click at [528, 114] on input "text" at bounding box center [543, 109] width 130 height 20
click at [473, 167] on label "Current" at bounding box center [486, 165] width 26 height 10
click at [477, 167] on input "Current" at bounding box center [480, 163] width 7 height 7
checkbox input "true"
click at [505, 106] on input "text" at bounding box center [543, 109] width 130 height 20
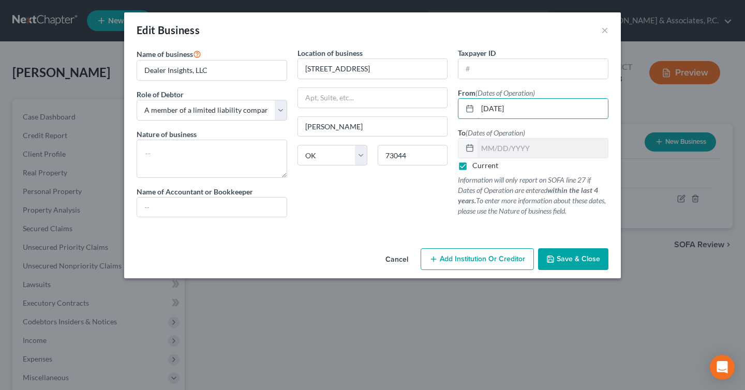
type input "[DATE]"
click at [564, 266] on button "Save & Close" at bounding box center [573, 259] width 70 height 22
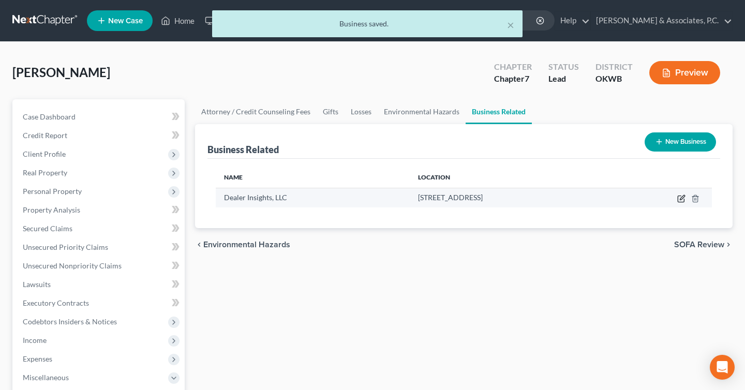
click at [680, 198] on icon "button" at bounding box center [682, 199] width 8 height 8
select select "member"
select select "37"
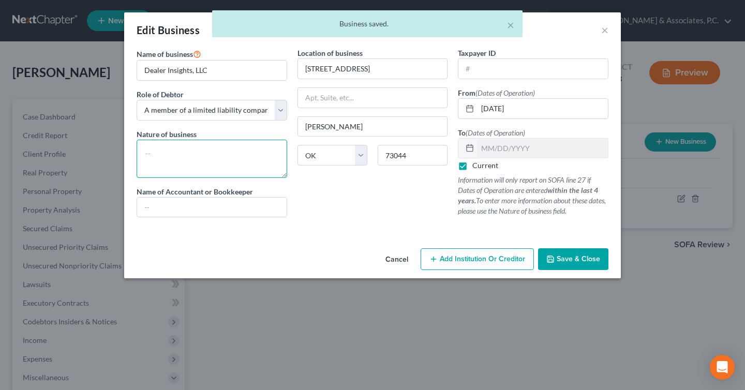
click at [233, 169] on textarea at bounding box center [212, 159] width 151 height 38
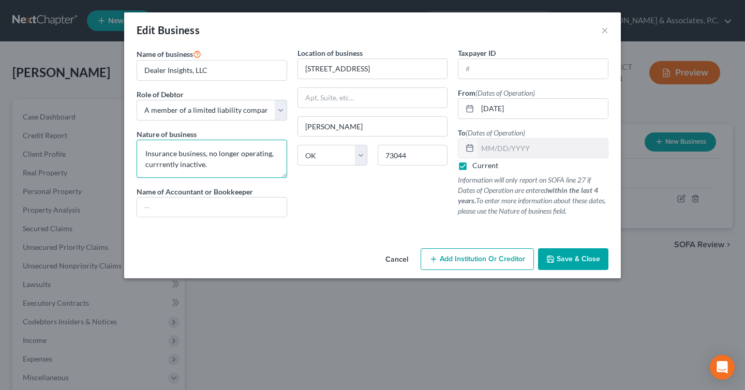
click at [164, 165] on textarea "Insurance business, no longer operating, currrently inactive." at bounding box center [212, 159] width 151 height 38
type textarea "Insurance business, no longer operating, currently inactive."
click at [577, 260] on span "Save & Close" at bounding box center [578, 259] width 43 height 9
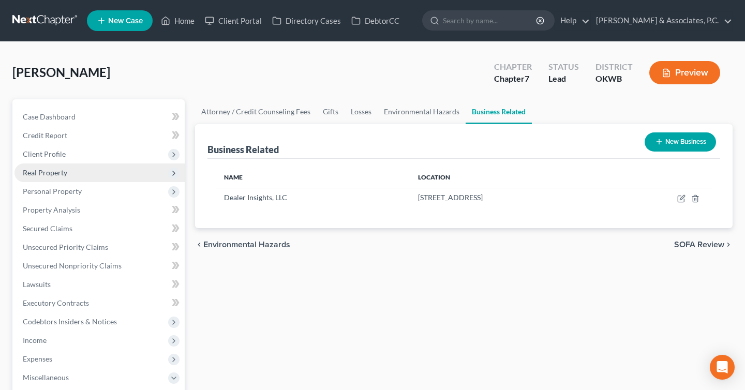
click at [94, 174] on span "Real Property" at bounding box center [99, 173] width 170 height 19
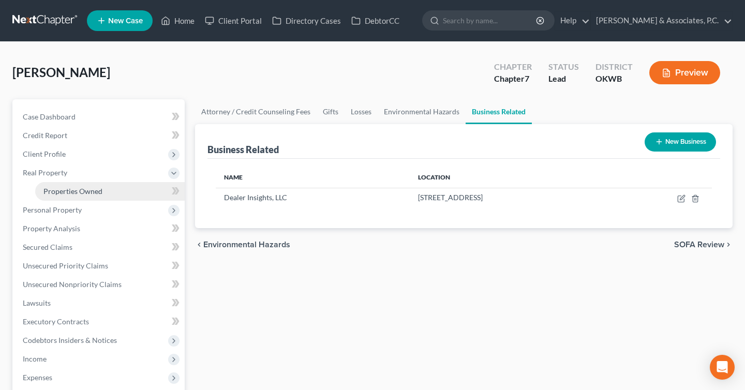
click at [98, 188] on span "Properties Owned" at bounding box center [72, 191] width 59 height 9
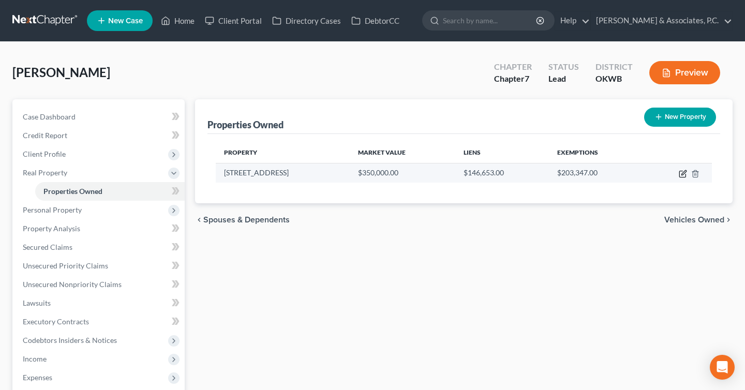
click at [682, 175] on icon "button" at bounding box center [684, 172] width 5 height 5
select select "37"
select select "3"
select select "1"
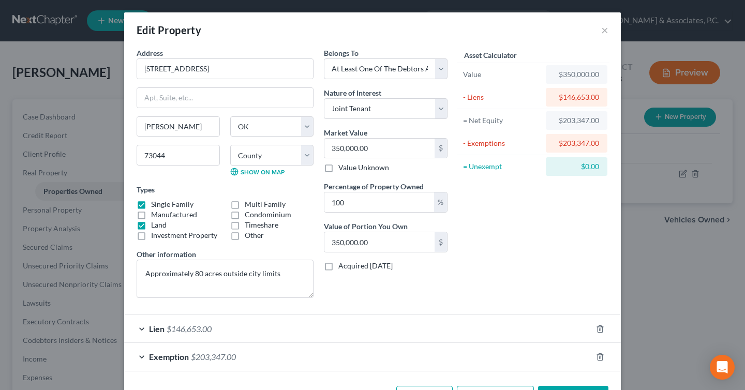
scroll to position [38, 0]
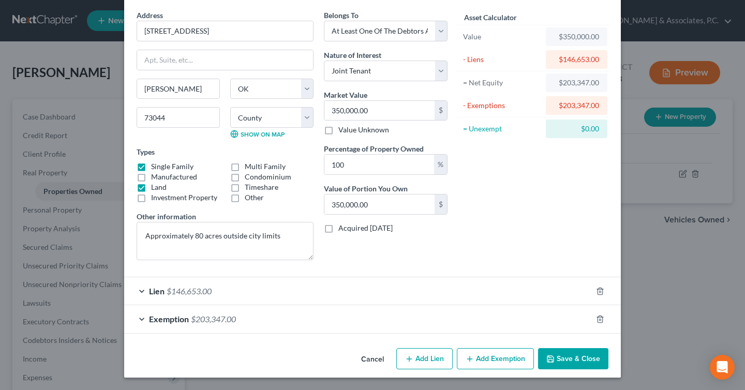
click at [453, 289] on div "Lien $146,653.00" at bounding box center [358, 290] width 468 height 27
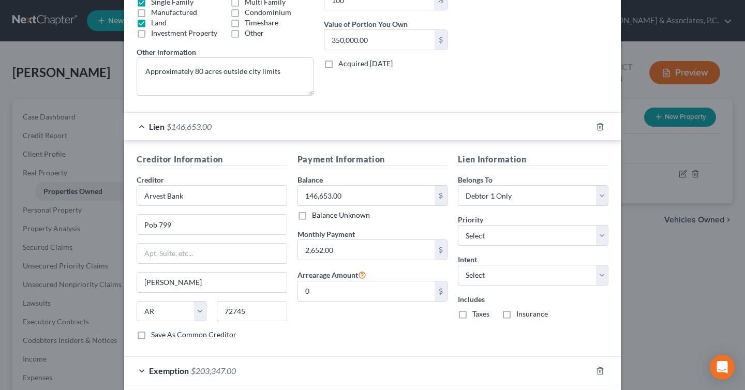
scroll to position [254, 0]
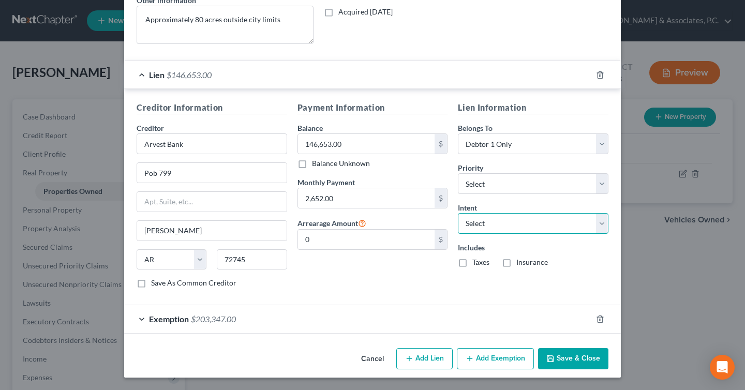
click at [489, 226] on select "Select Surrender Redeem Reaffirm Avoid Other" at bounding box center [533, 223] width 151 height 21
select select "2"
click at [458, 213] on select "Select Surrender Redeem Reaffirm Avoid Other" at bounding box center [533, 223] width 151 height 21
click at [581, 362] on button "Save & Close" at bounding box center [573, 359] width 70 height 22
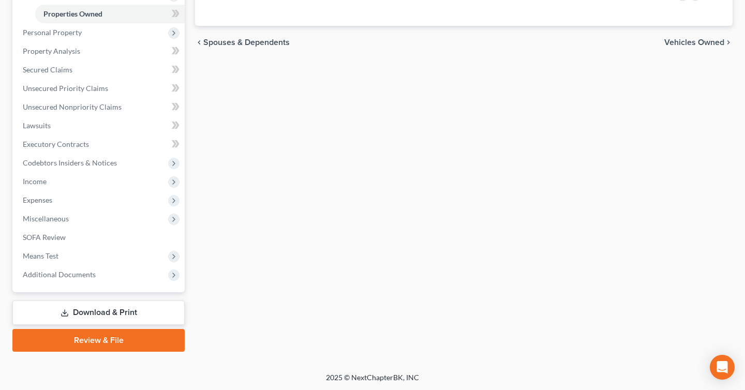
scroll to position [0, 0]
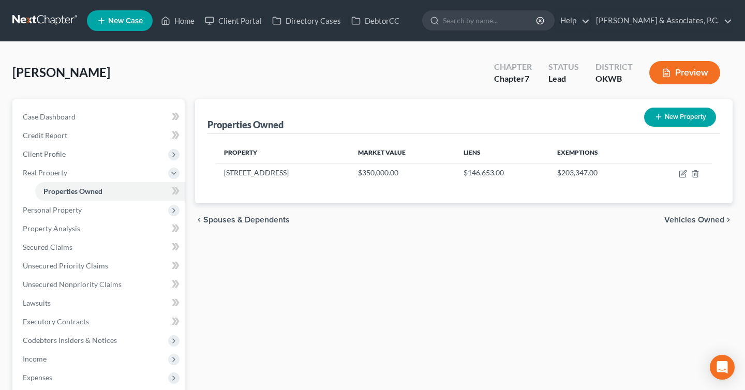
click at [664, 70] on icon "button" at bounding box center [666, 72] width 9 height 9
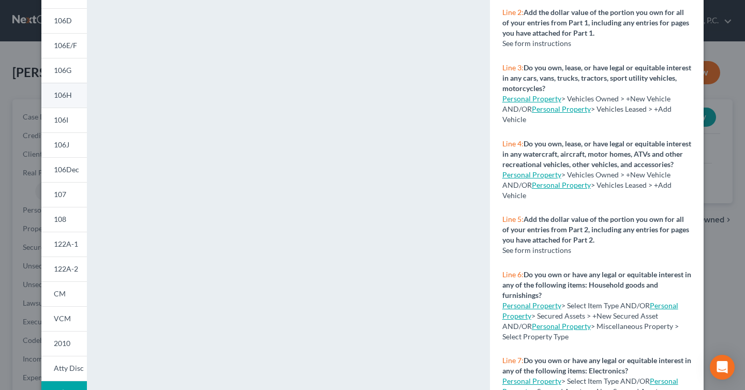
scroll to position [193, 0]
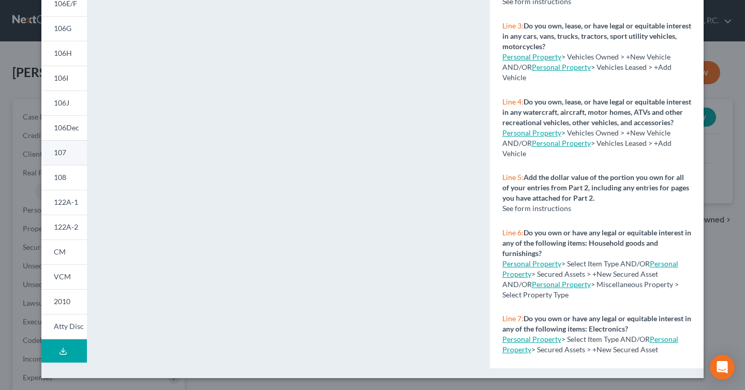
click at [66, 153] on span "107" at bounding box center [60, 152] width 12 height 9
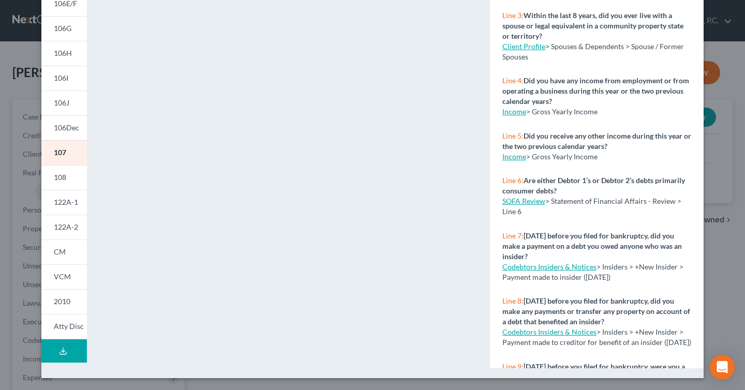
scroll to position [0, 0]
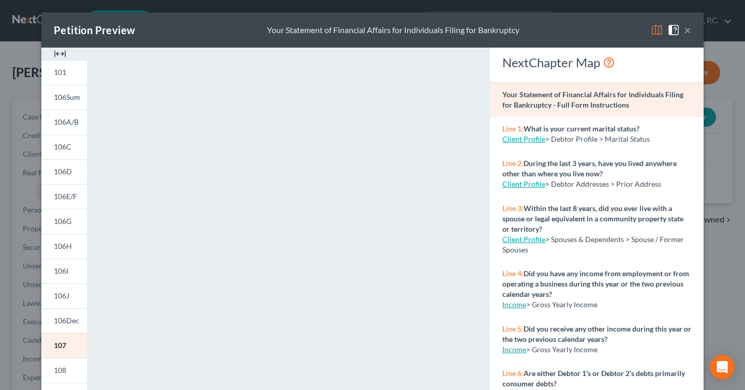
click at [690, 32] on button "×" at bounding box center [687, 30] width 7 height 12
